Goal: Information Seeking & Learning: Learn about a topic

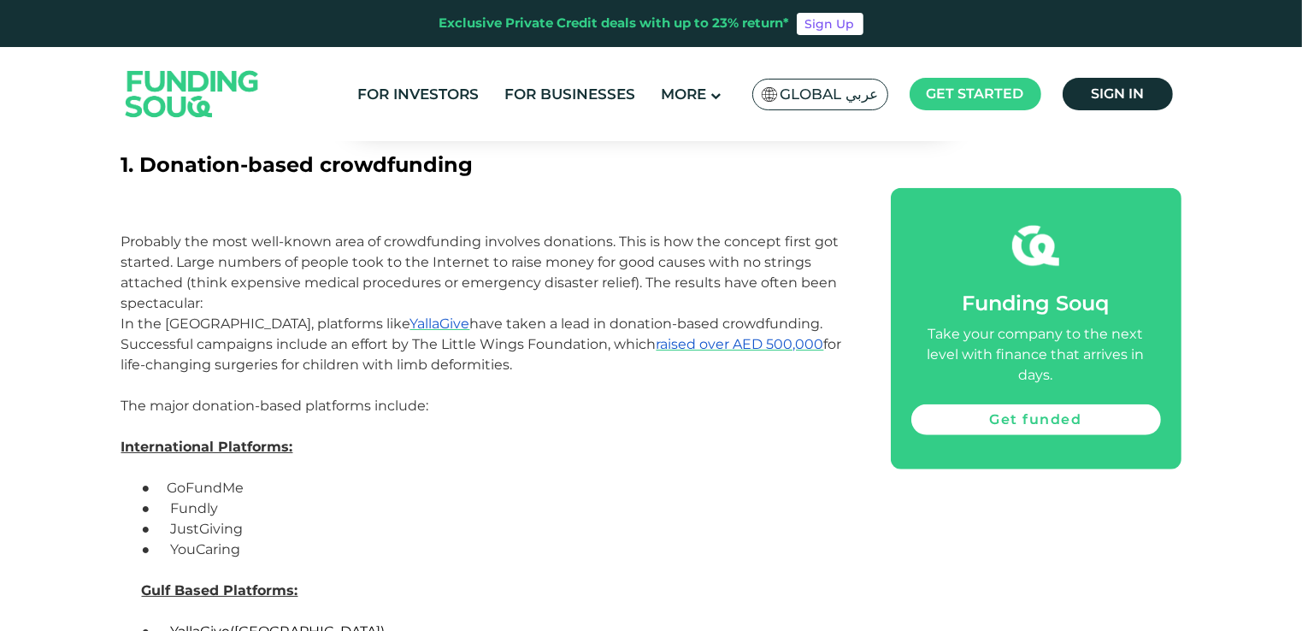
scroll to position [1313, 0]
click at [1033, 404] on link "Get funded" at bounding box center [1036, 419] width 250 height 31
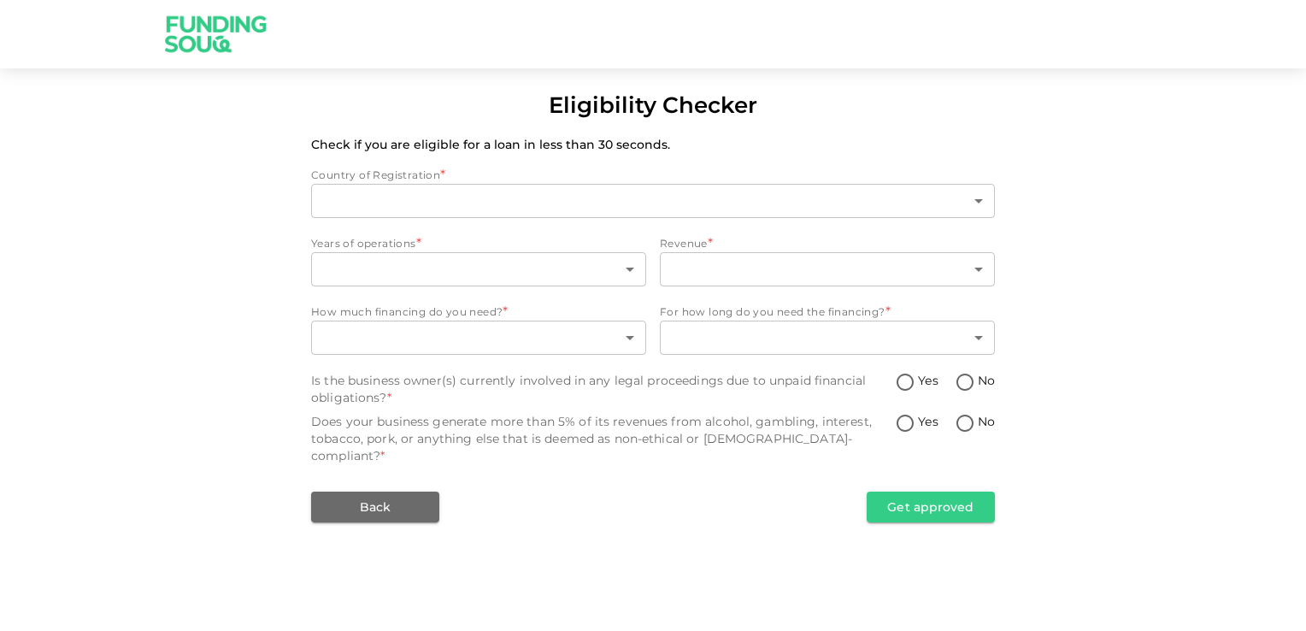
type input "1"
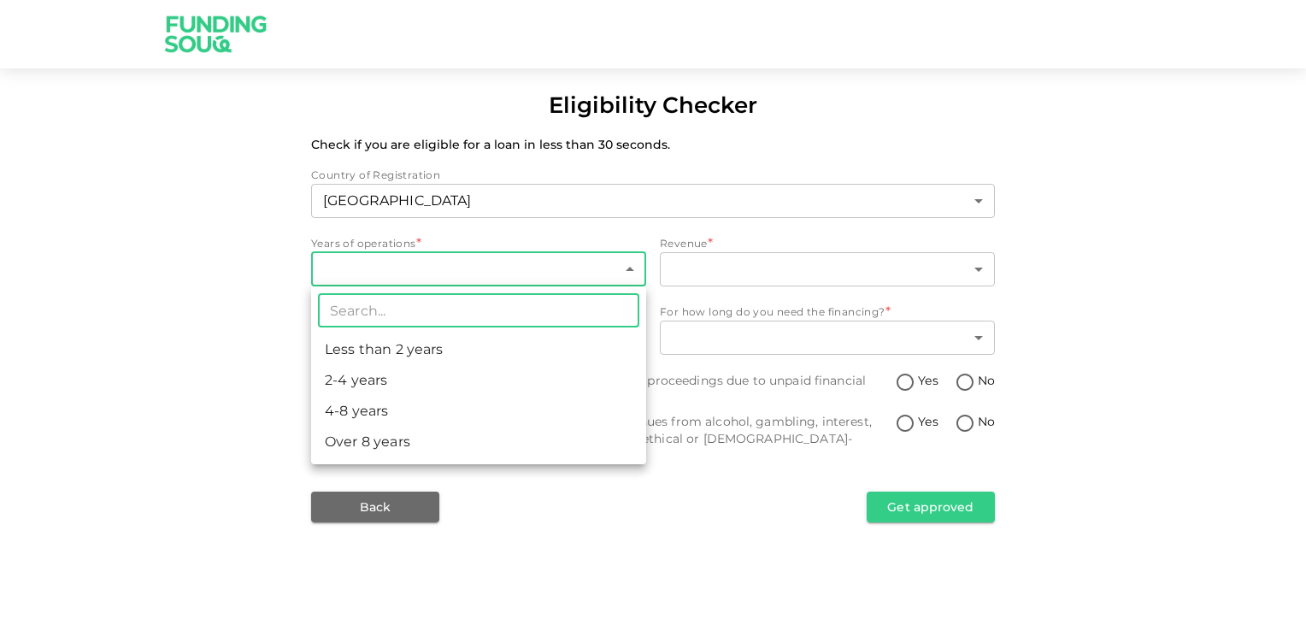
click at [627, 272] on body "Eligibility Checker Check if you are eligible for a loan in less than 30 second…" at bounding box center [653, 315] width 1306 height 631
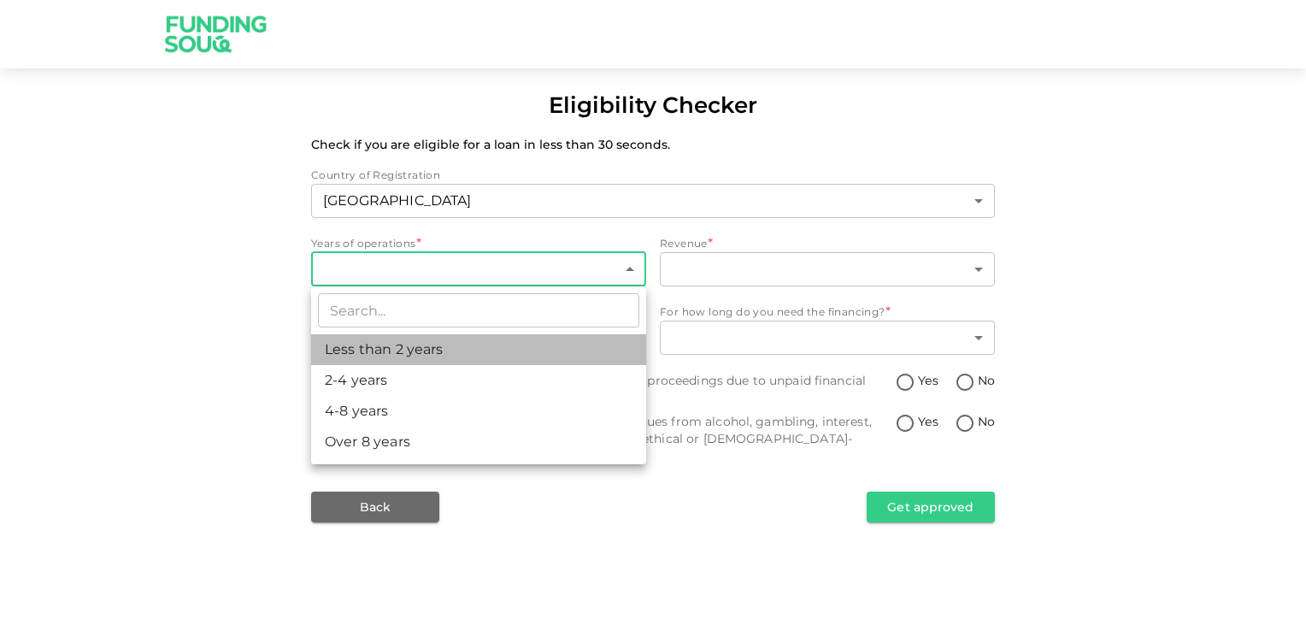
click at [478, 348] on li "Less than 2 years" at bounding box center [478, 349] width 335 height 31
type input "1"
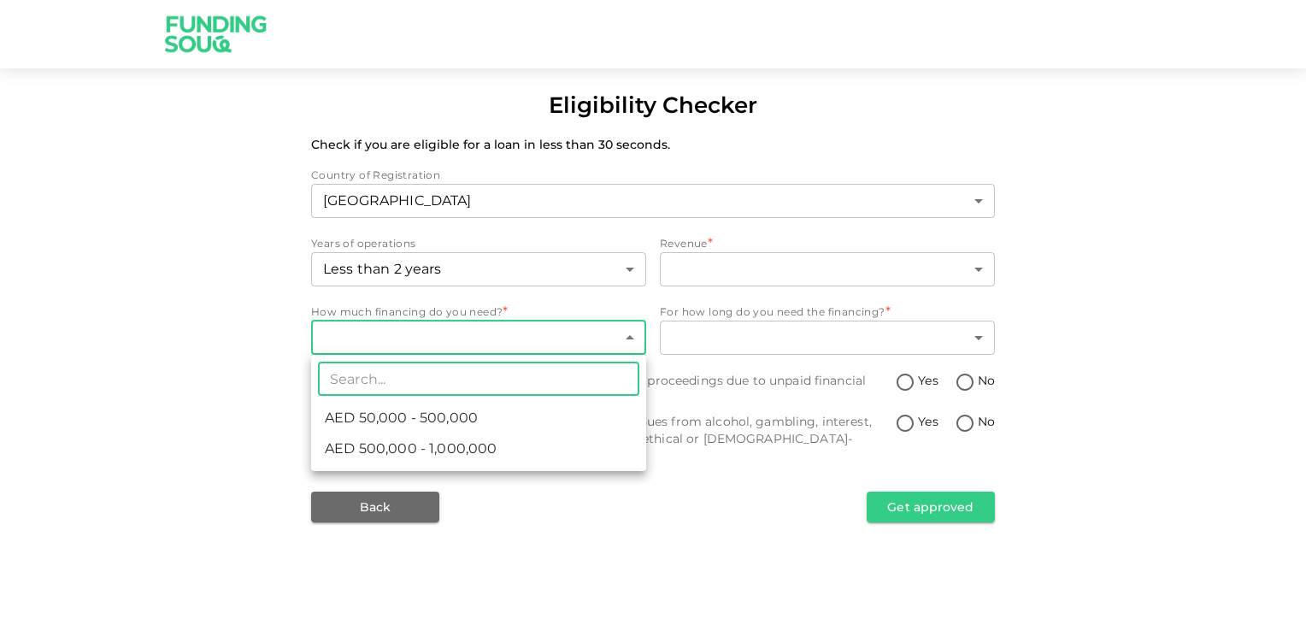
click at [635, 343] on body "Eligibility Checker Check if you are eligible for a loan in less than 30 second…" at bounding box center [653, 315] width 1306 height 631
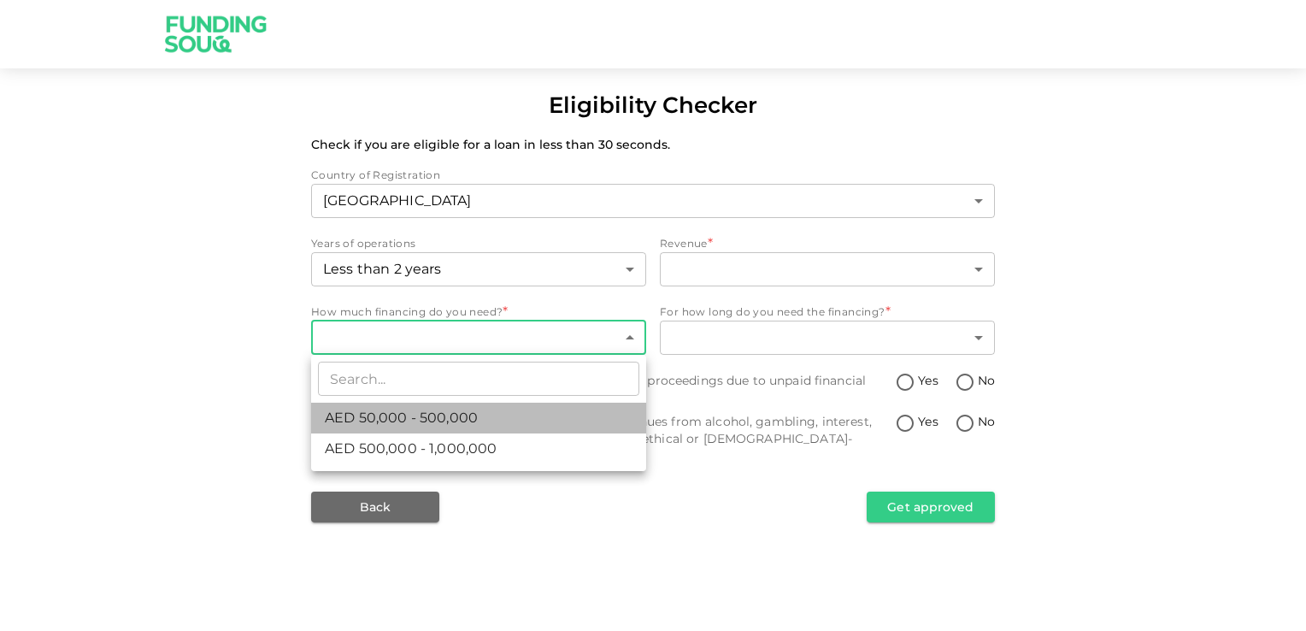
click at [562, 416] on li "AED 50,000 - 500,000" at bounding box center [478, 418] width 335 height 31
type input "1"
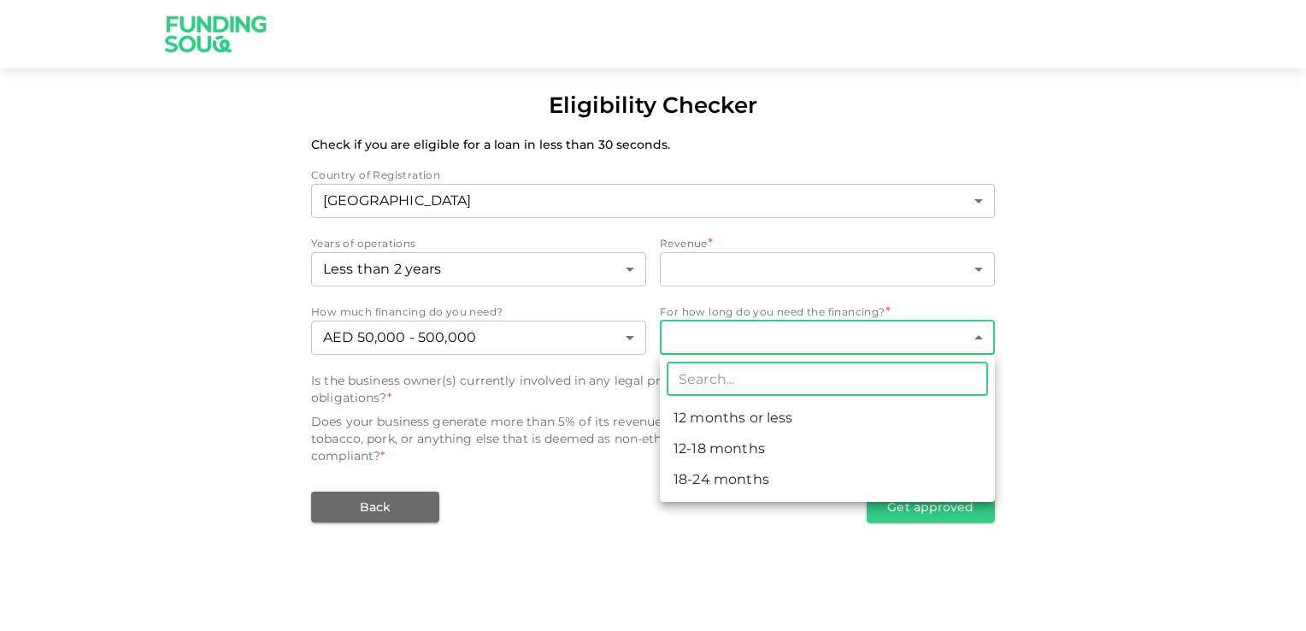
click at [972, 337] on body "Eligibility Checker Check if you are eligible for a loan in less than 30 second…" at bounding box center [653, 315] width 1306 height 631
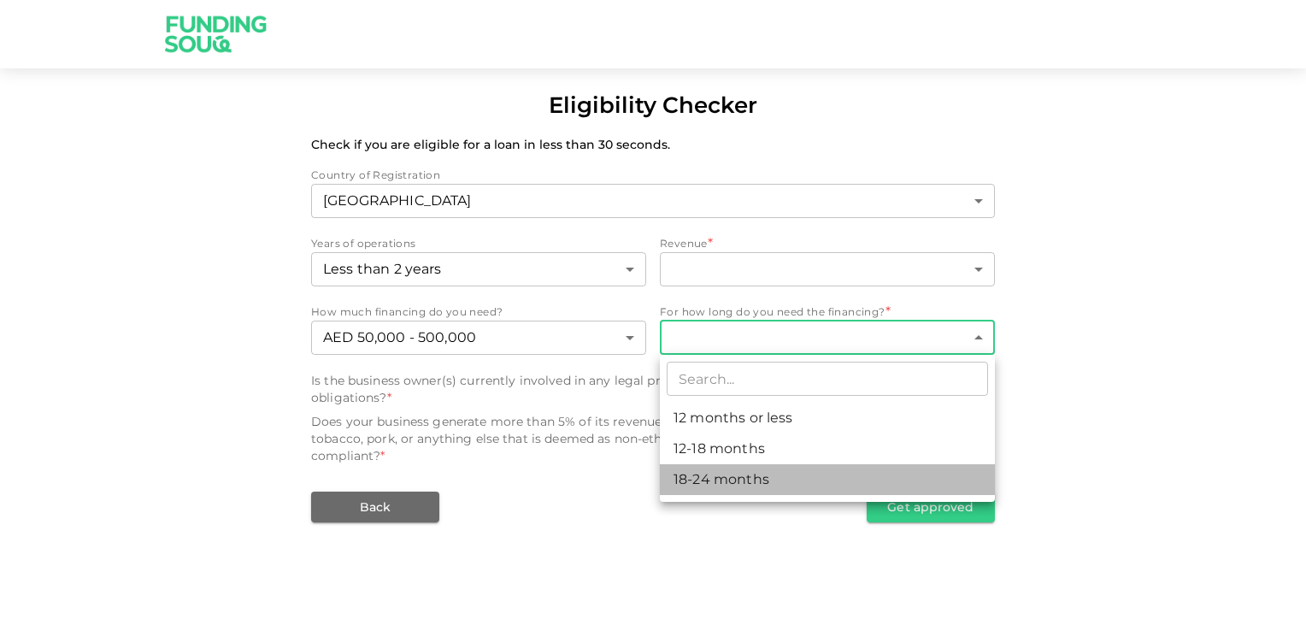
click at [796, 484] on li "18-24 months" at bounding box center [827, 479] width 335 height 31
type input "3"
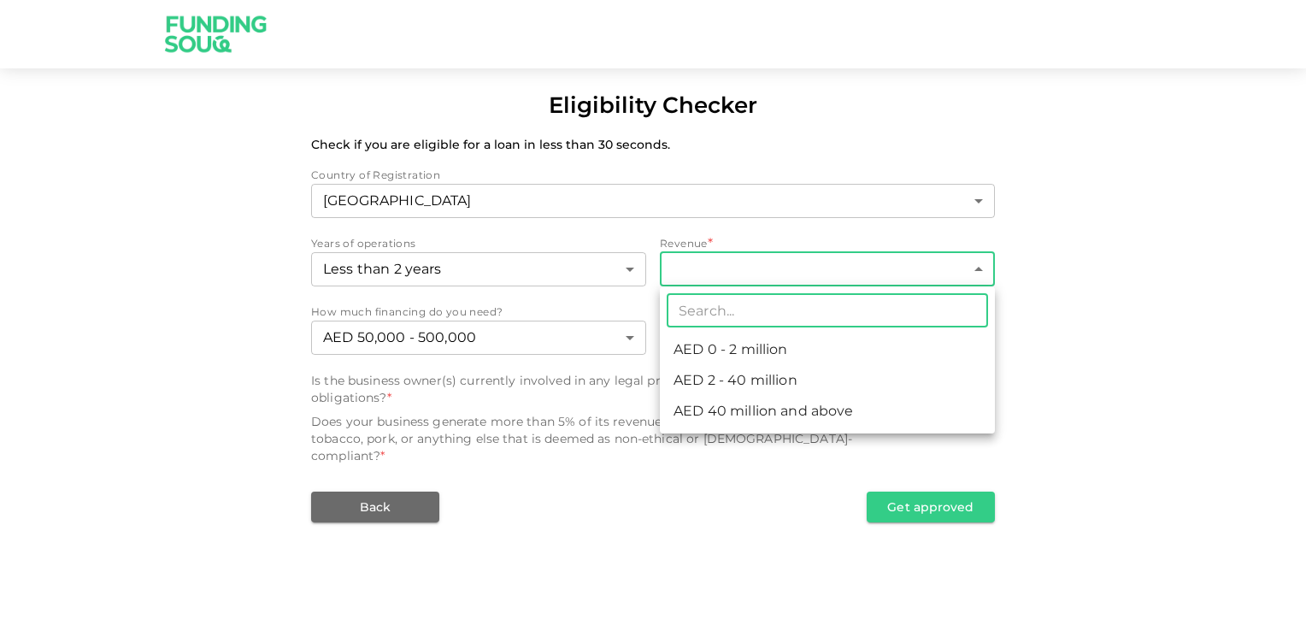
click at [980, 274] on body "Eligibility Checker Check if you are eligible for a loan in less than 30 second…" at bounding box center [653, 315] width 1306 height 631
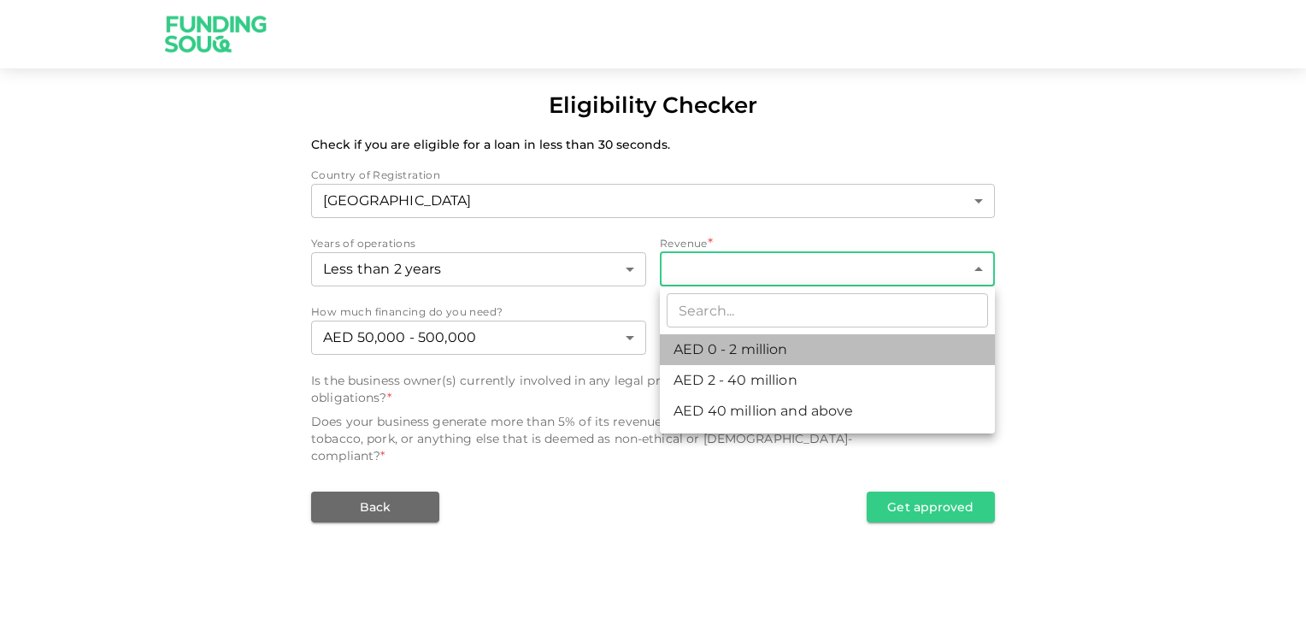
click at [847, 350] on li "AED 0 - 2 million" at bounding box center [827, 349] width 335 height 31
type input "1"
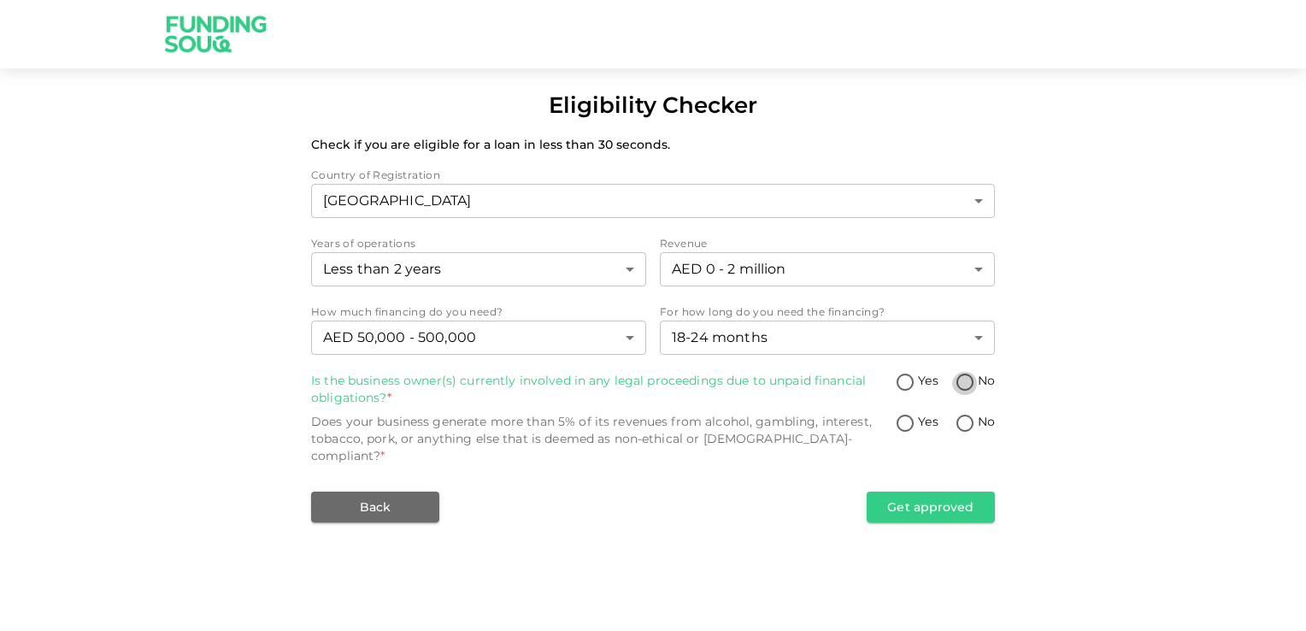
click at [964, 378] on input "No" at bounding box center [965, 383] width 26 height 23
radio input "true"
click at [964, 429] on input "No" at bounding box center [965, 424] width 26 height 23
radio input "true"
click at [947, 492] on button "Get approved" at bounding box center [931, 507] width 128 height 31
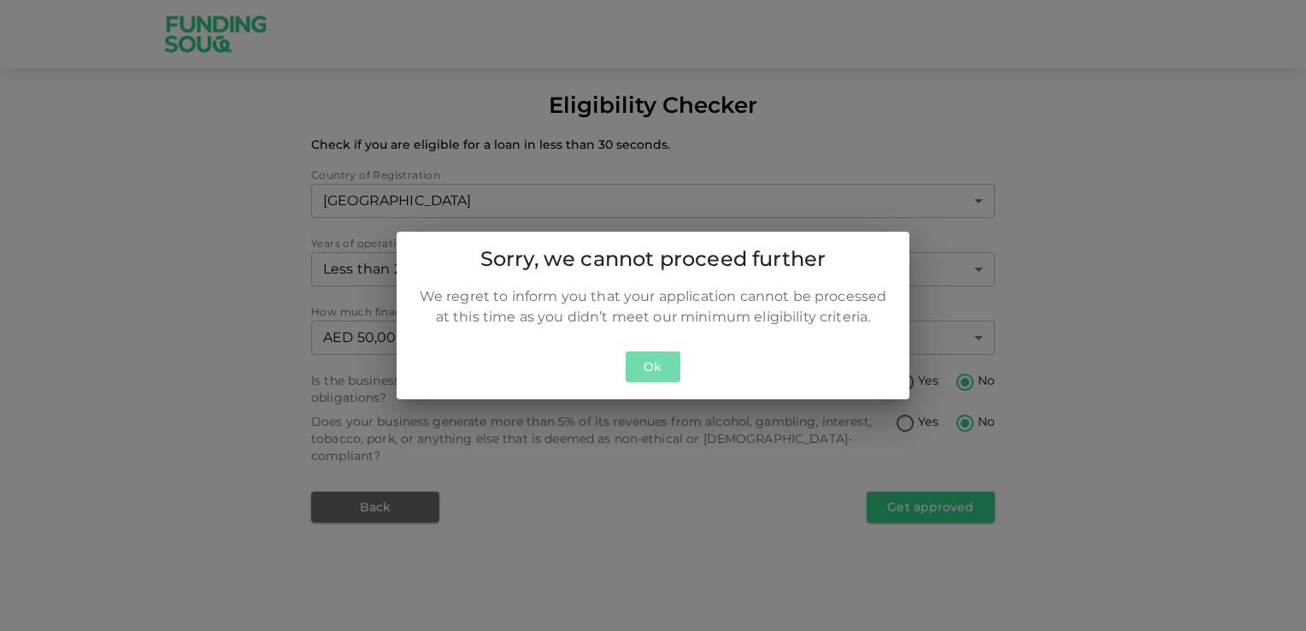
click at [655, 372] on button "Ok" at bounding box center [653, 367] width 55 height 32
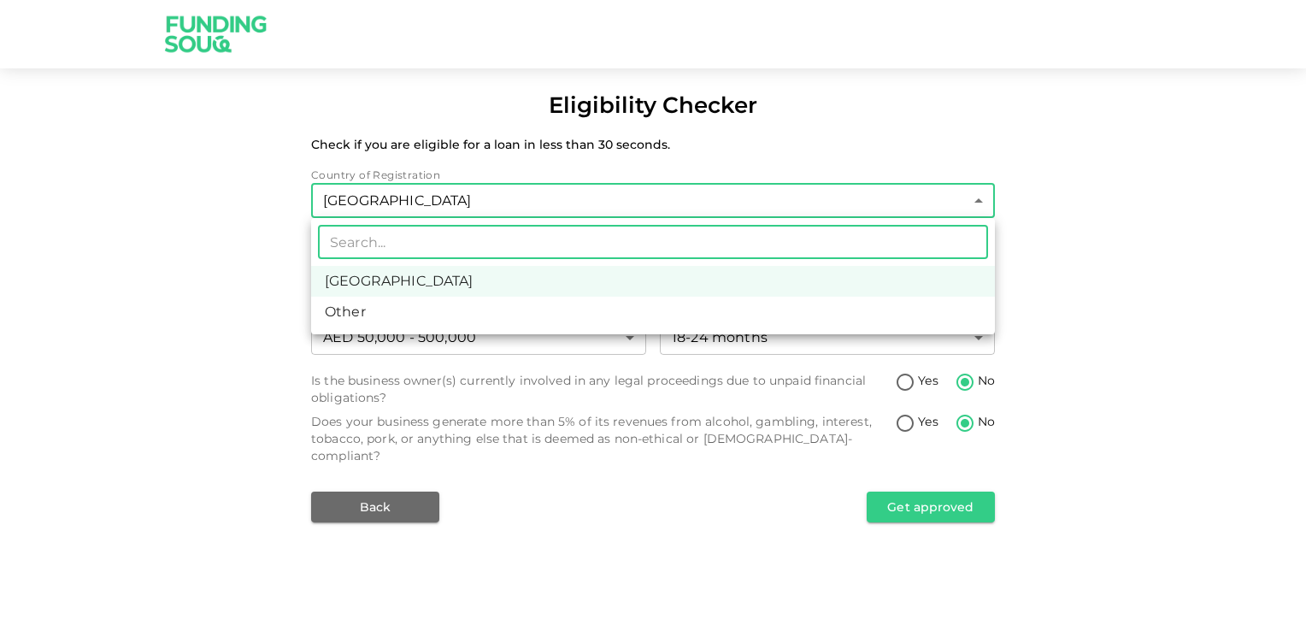
click at [966, 207] on body "Eligibility Checker Check if you are eligible for a loan in less than 30 second…" at bounding box center [653, 315] width 1306 height 631
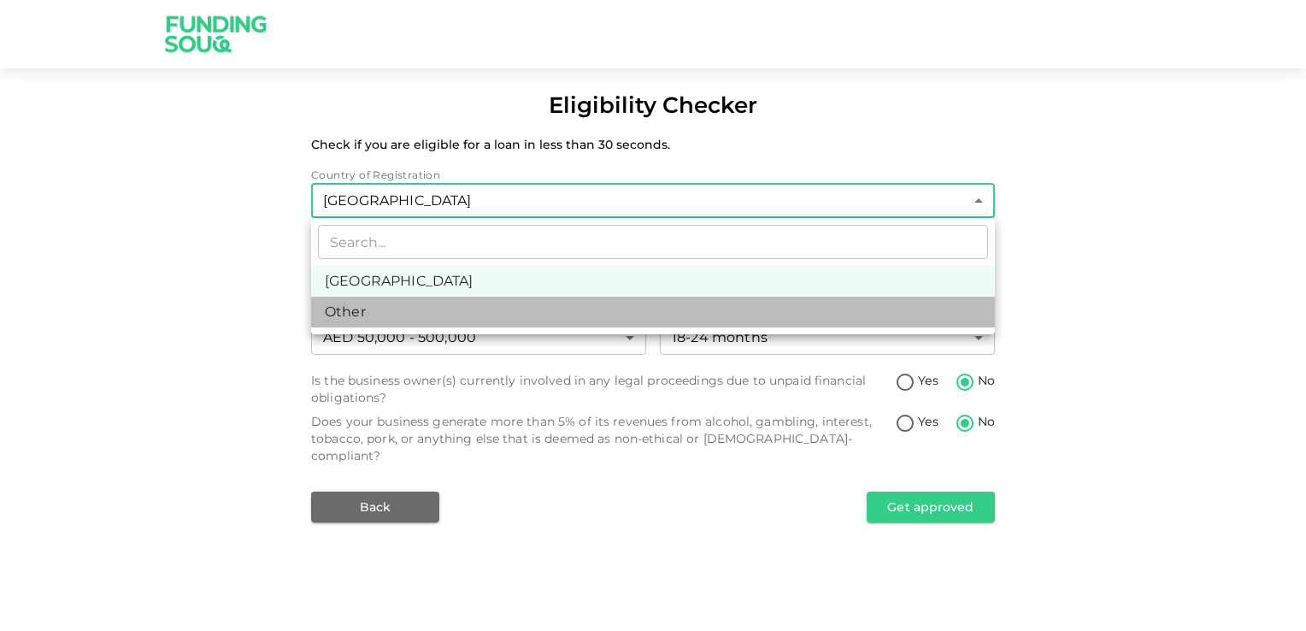
click at [794, 315] on li "Other" at bounding box center [653, 312] width 684 height 31
type input "3"
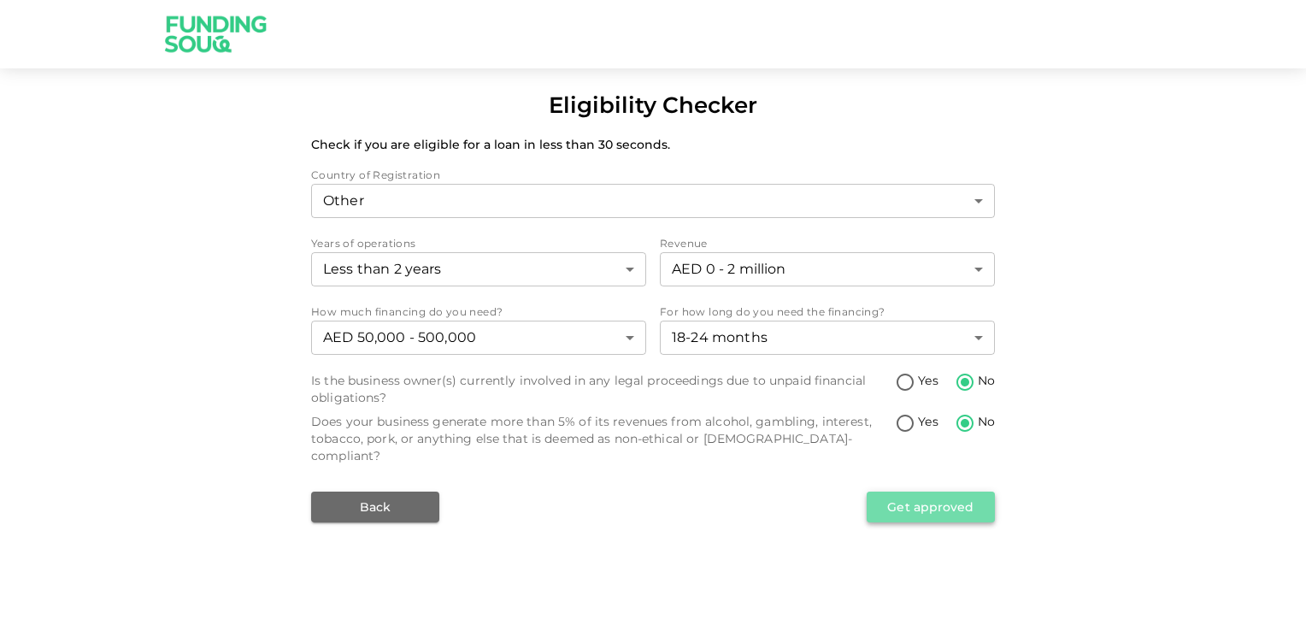
click at [939, 492] on button "Get approved" at bounding box center [931, 507] width 128 height 31
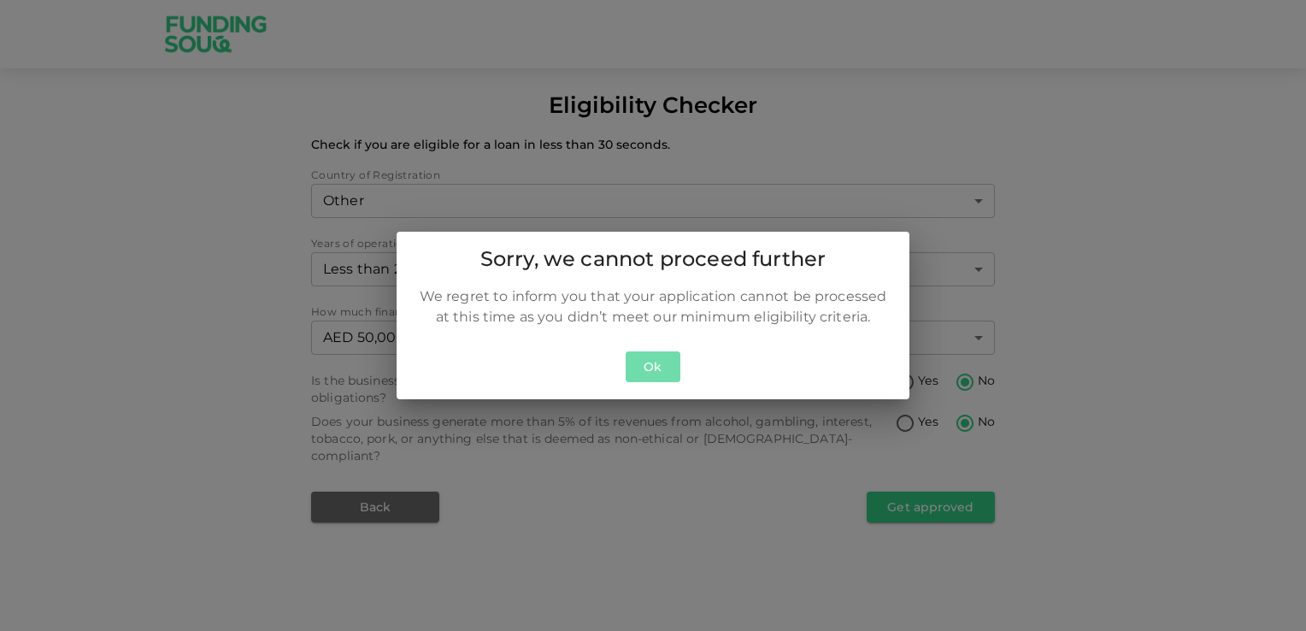
click at [658, 360] on button "Ok" at bounding box center [653, 367] width 55 height 32
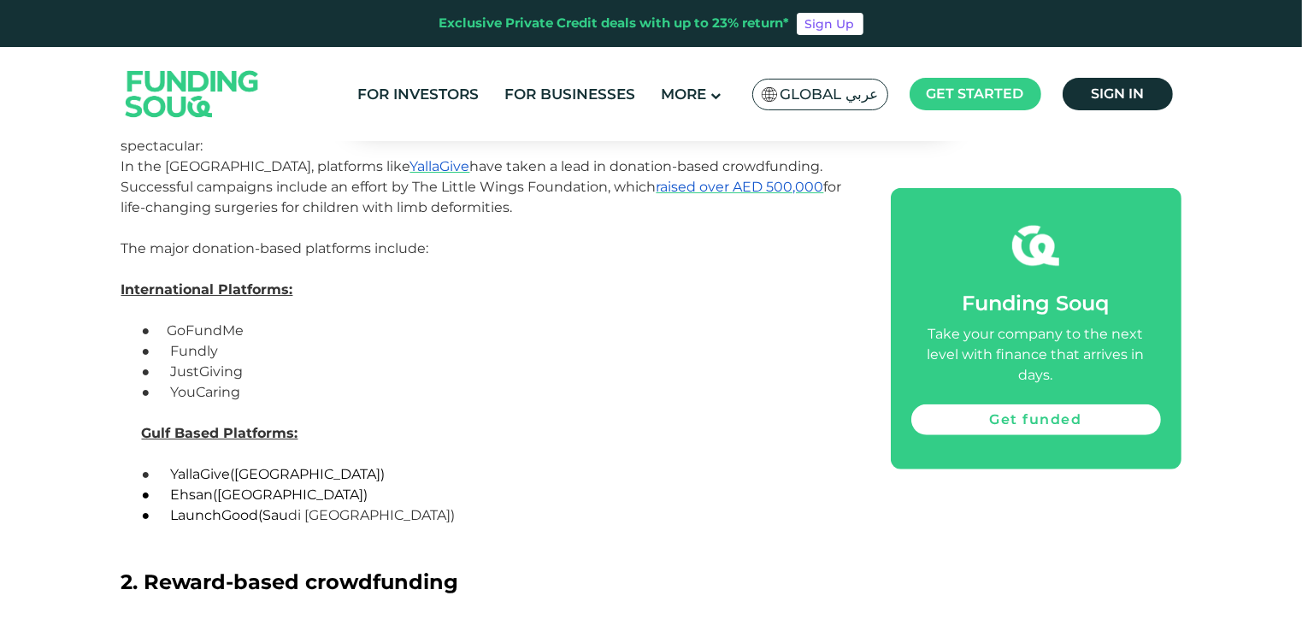
scroll to position [1470, 0]
drag, startPoint x: 233, startPoint y: 468, endPoint x: 166, endPoint y: 472, distance: 66.8
click at [166, 472] on p "● YallaGive ([GEOGRAPHIC_DATA])" at bounding box center [507, 473] width 690 height 21
copy p "YallaGive"
click at [507, 518] on p "● LaunchGood ([GEOGRAPHIC_DATA])" at bounding box center [507, 524] width 690 height 41
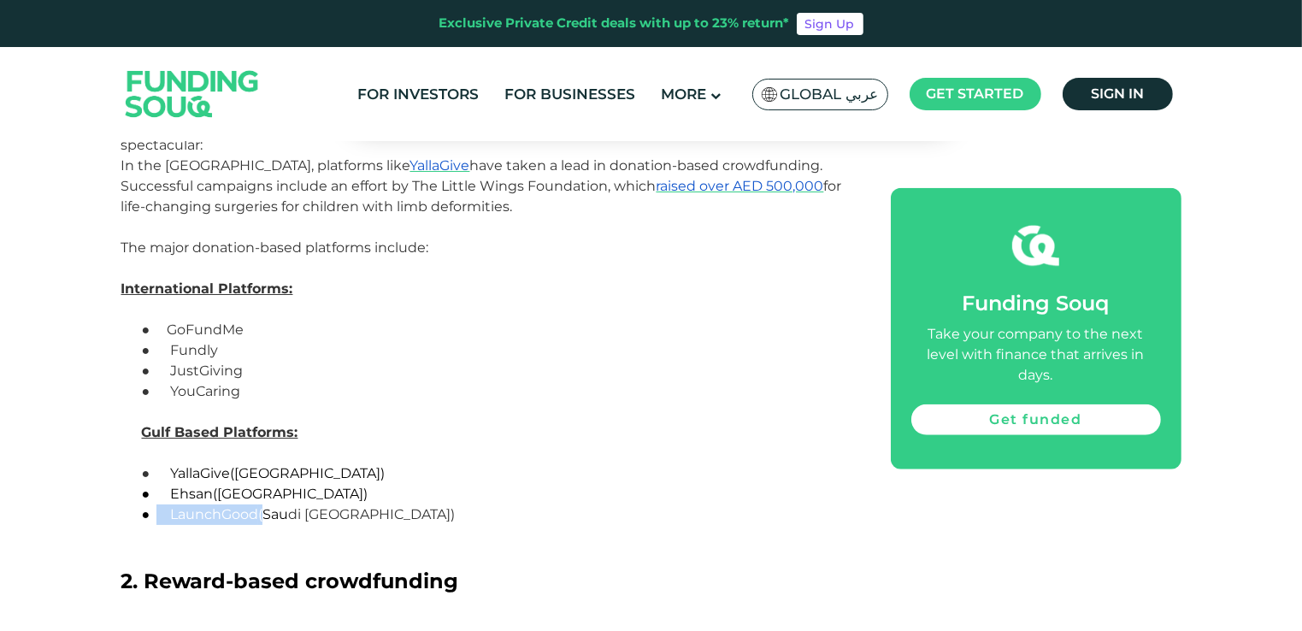
drag, startPoint x: 262, startPoint y: 513, endPoint x: 157, endPoint y: 523, distance: 104.8
click at [162, 523] on p "● LaunchGood (Sau di Arabia)" at bounding box center [507, 524] width 690 height 41
copy p "LaunchGood"
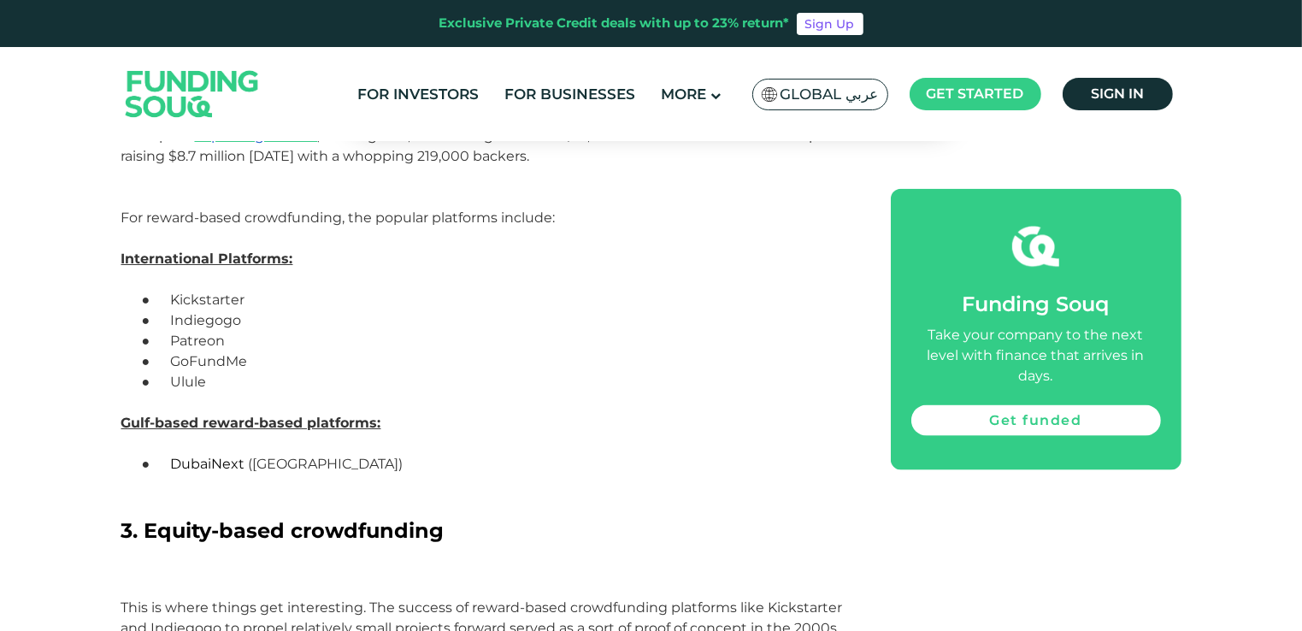
scroll to position [2199, 0]
drag, startPoint x: 244, startPoint y: 464, endPoint x: 168, endPoint y: 458, distance: 76.3
click at [168, 458] on p "● DubaiNext (UAE)" at bounding box center [507, 463] width 690 height 21
copy p "DubaiNext"
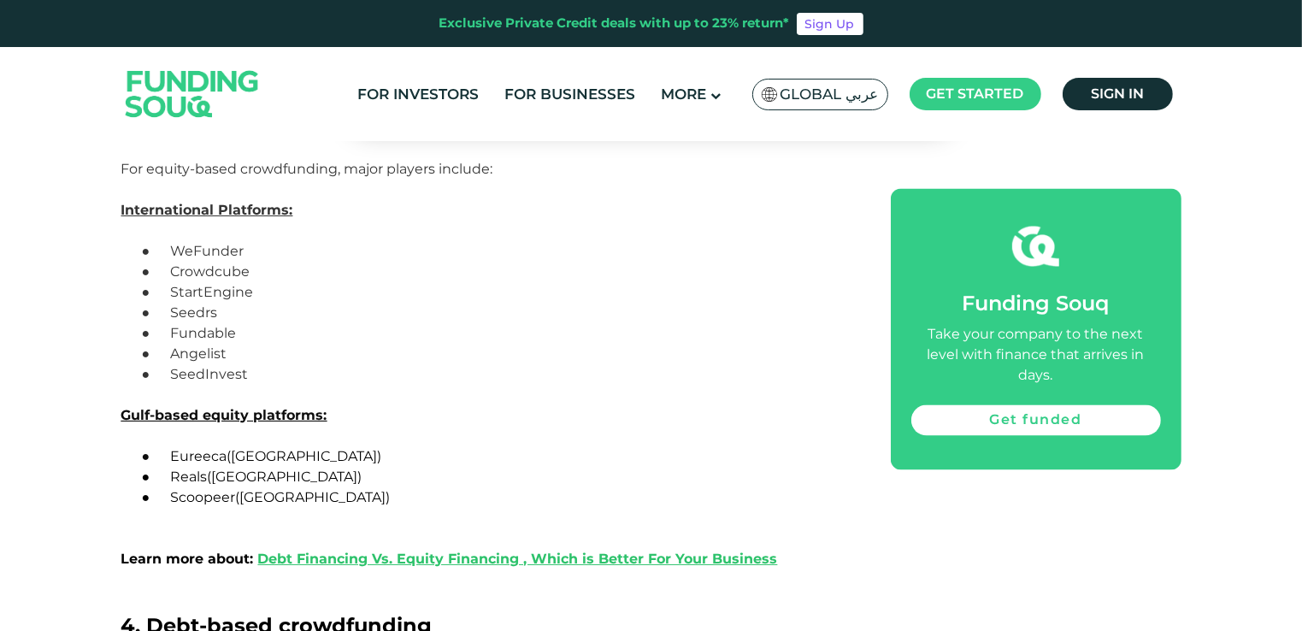
scroll to position [3089, 0]
drag, startPoint x: 209, startPoint y: 471, endPoint x: 172, endPoint y: 474, distance: 37.7
click at [172, 474] on span "Reals" at bounding box center [188, 475] width 37 height 16
copy span "Reals"
